Goal: Task Accomplishment & Management: Manage account settings

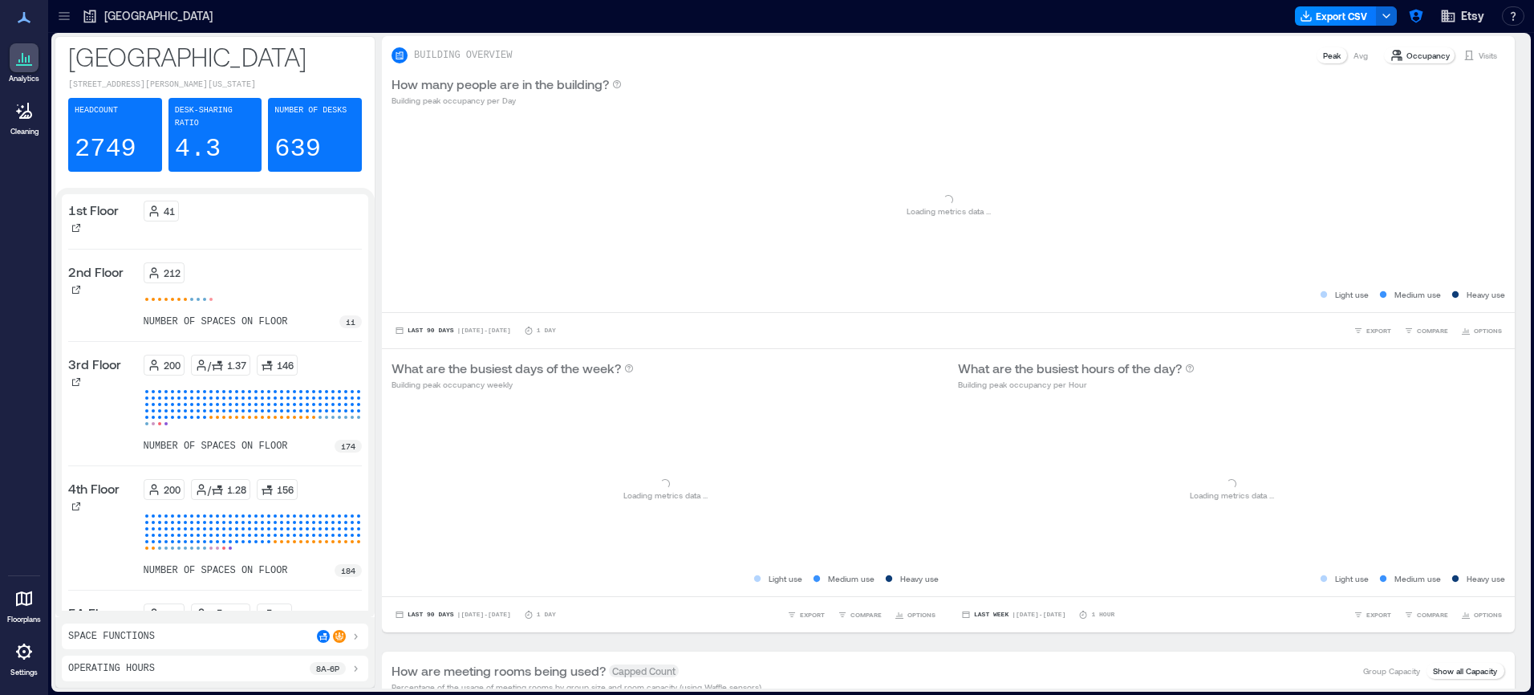
click at [59, 18] on icon at bounding box center [64, 16] width 16 height 16
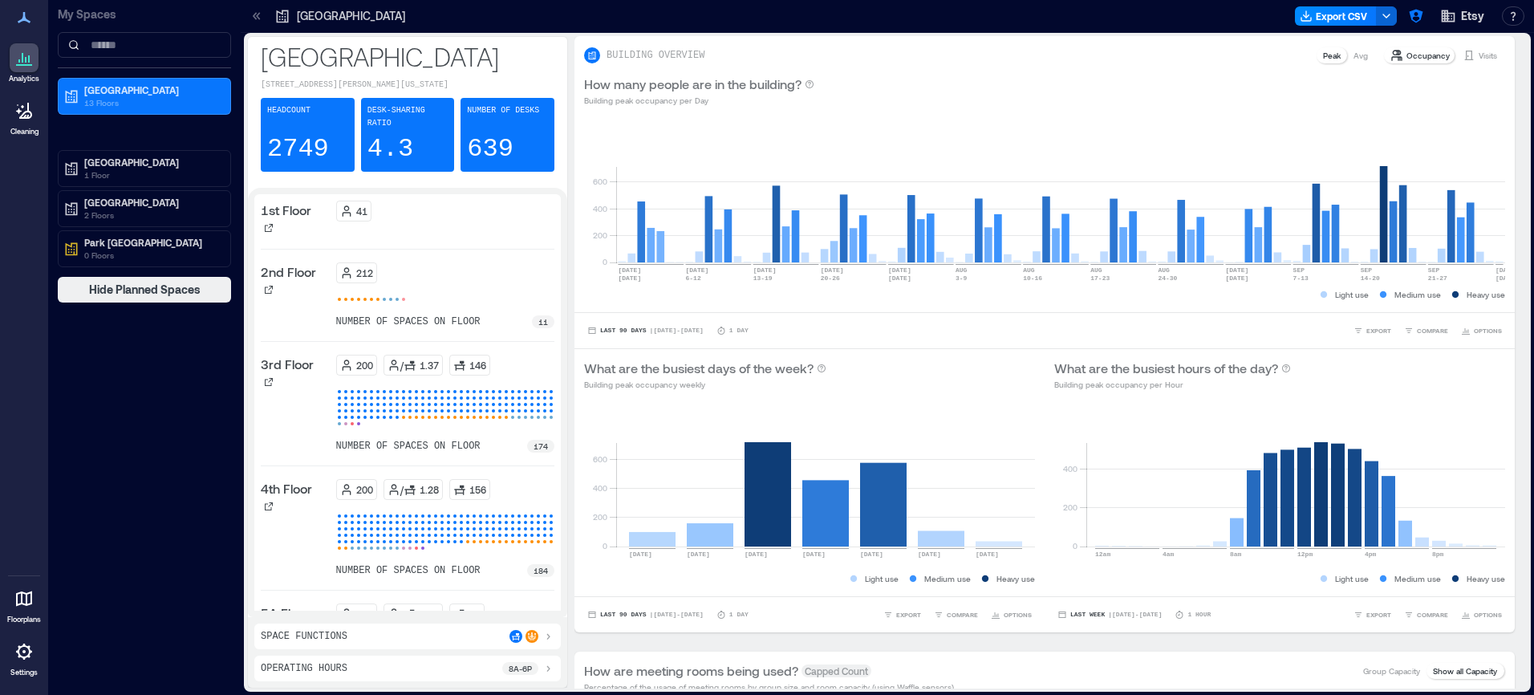
click at [19, 655] on icon at bounding box center [24, 651] width 16 height 16
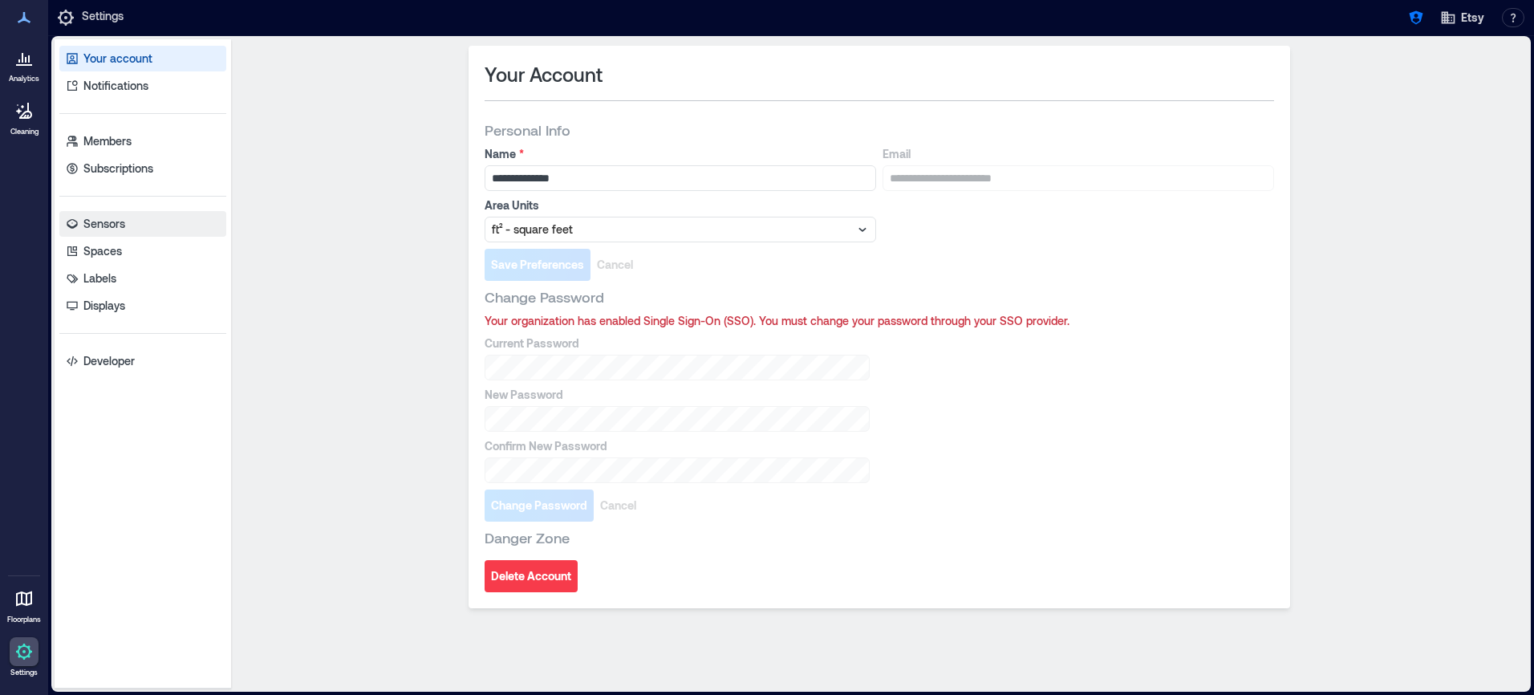
click at [99, 225] on p "Sensors" at bounding box center [104, 224] width 42 height 16
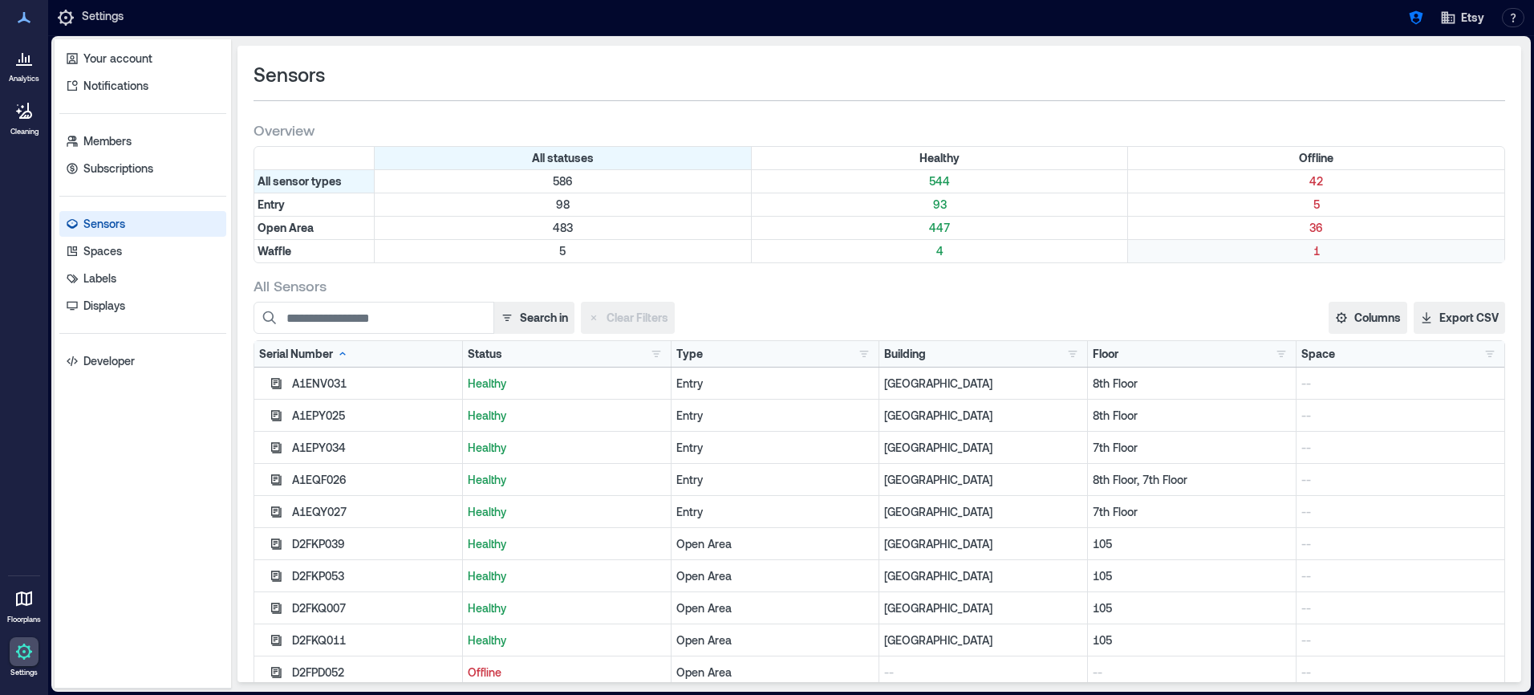
click at [1312, 258] on p "1" at bounding box center [1316, 251] width 370 height 16
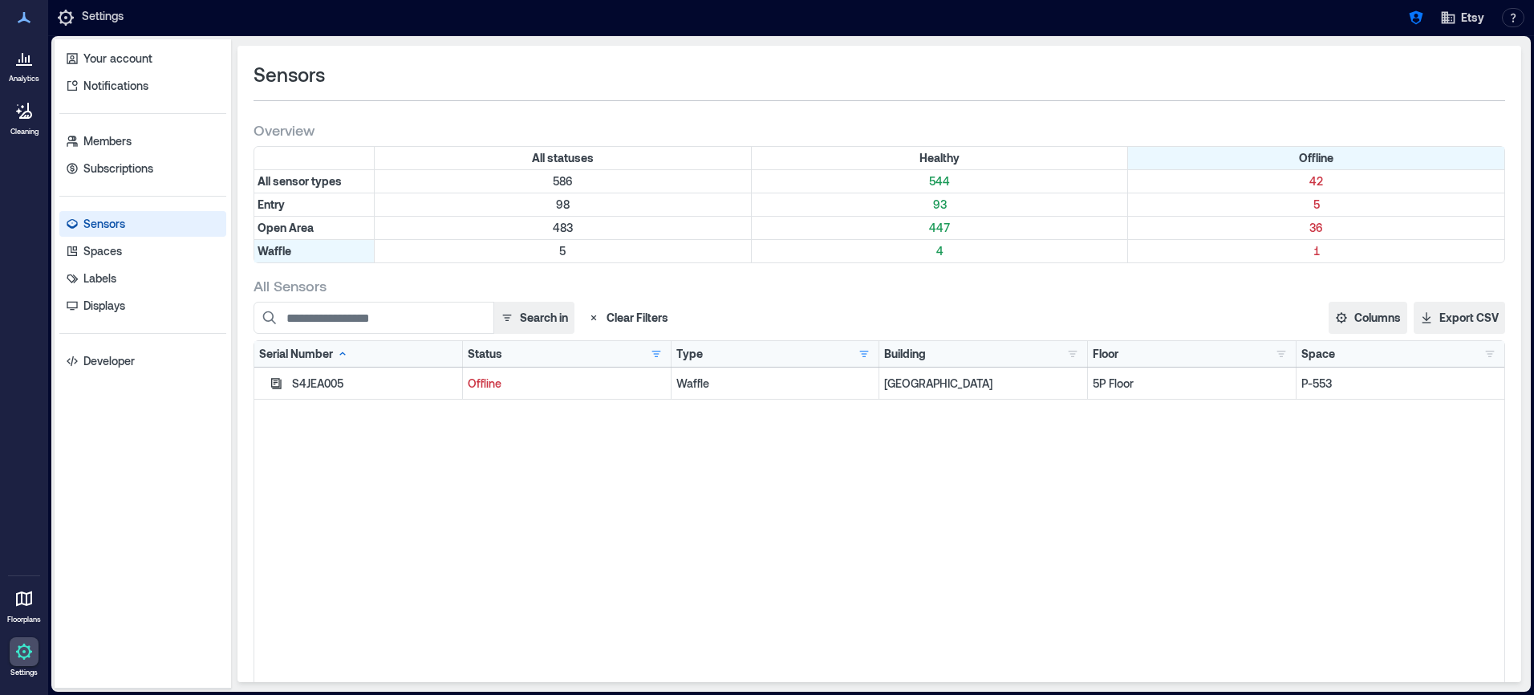
click at [288, 381] on div "S4JEA005" at bounding box center [358, 383] width 209 height 32
click at [271, 382] on icon "button" at bounding box center [276, 383] width 10 height 10
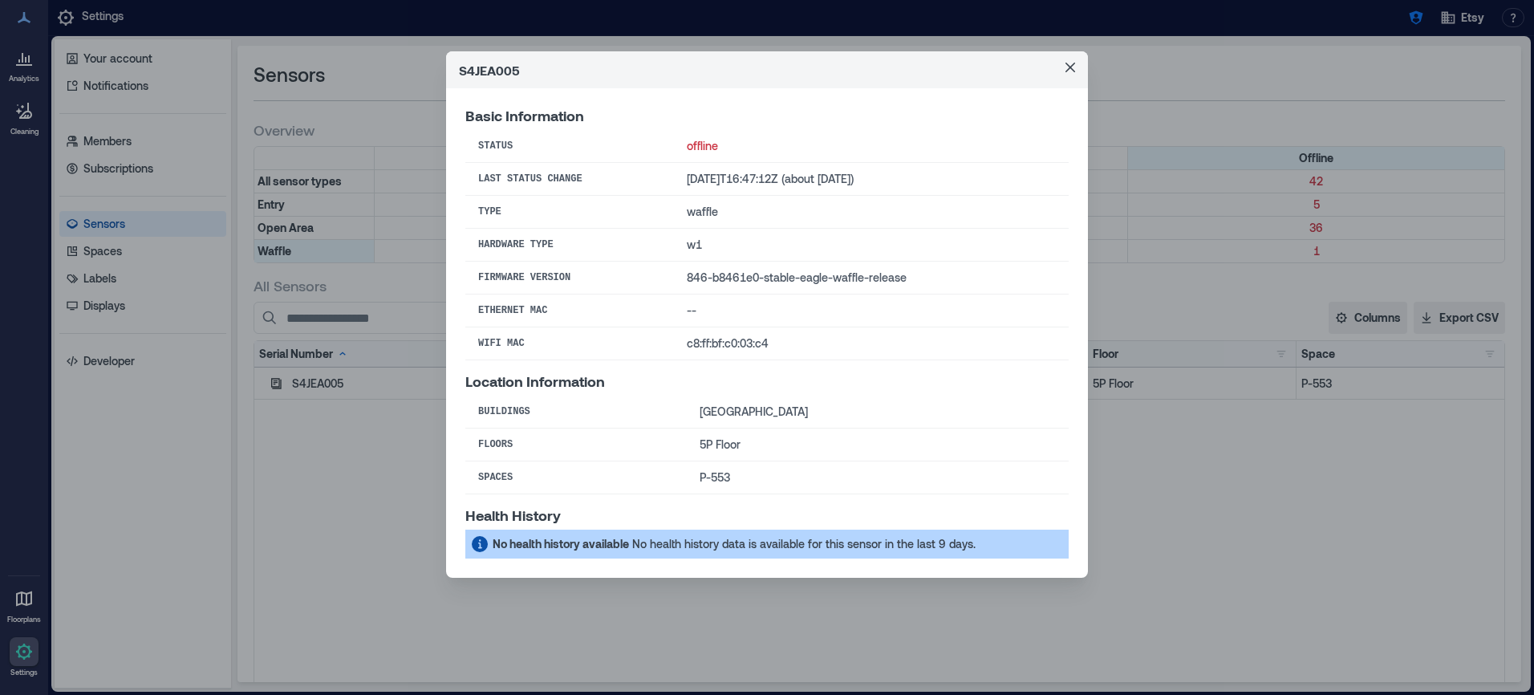
click at [259, 88] on div "S4JEA005 Basic Information Status offline Last Status Change [DATE]T16:47:12Z (…" at bounding box center [767, 347] width 1534 height 695
